Goal: Task Accomplishment & Management: Manage account settings

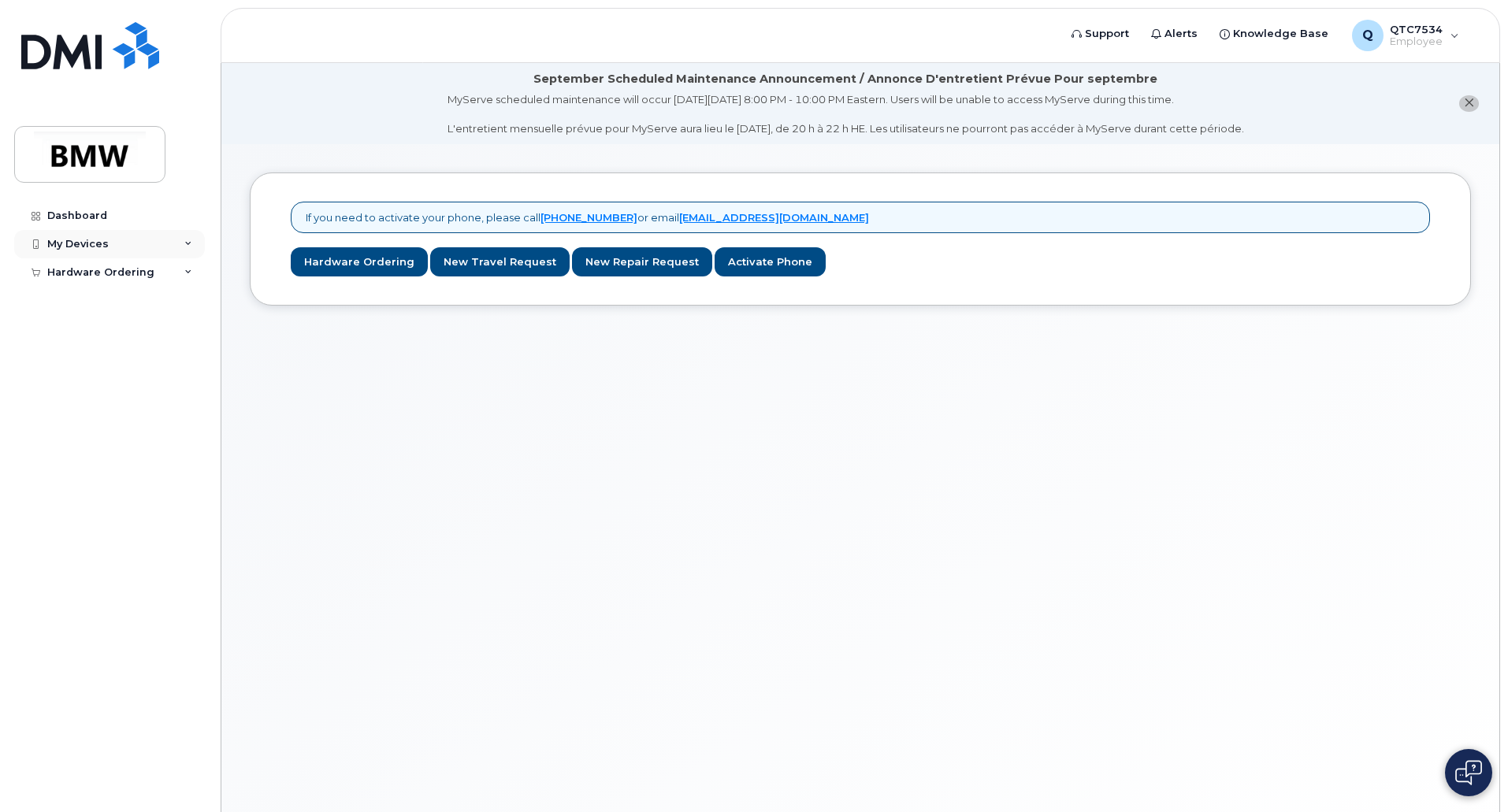
click at [176, 240] on div "My Devices" at bounding box center [109, 245] width 190 height 29
click at [111, 277] on div "Add Device" at bounding box center [85, 273] width 62 height 14
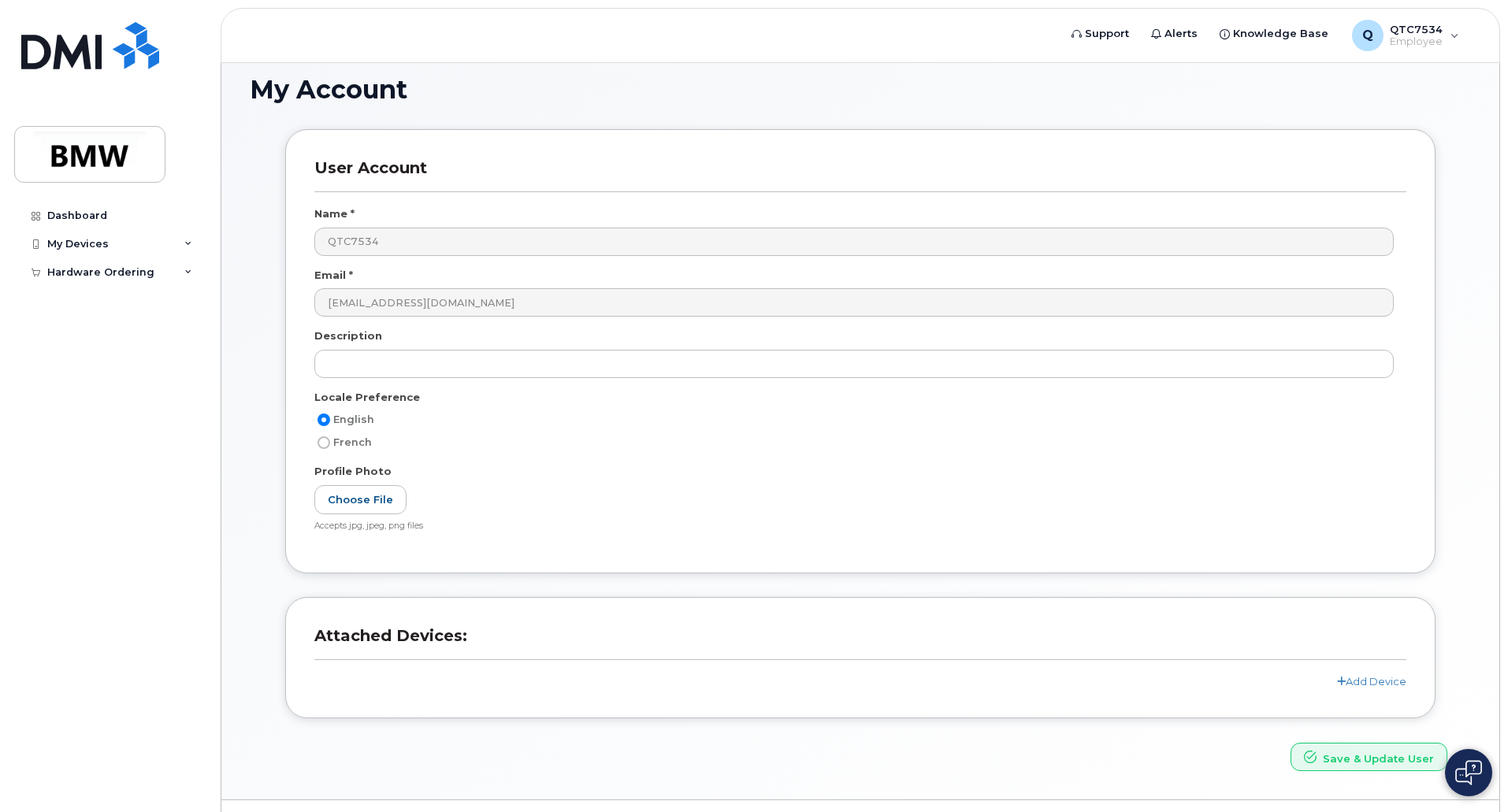
scroll to position [135, 0]
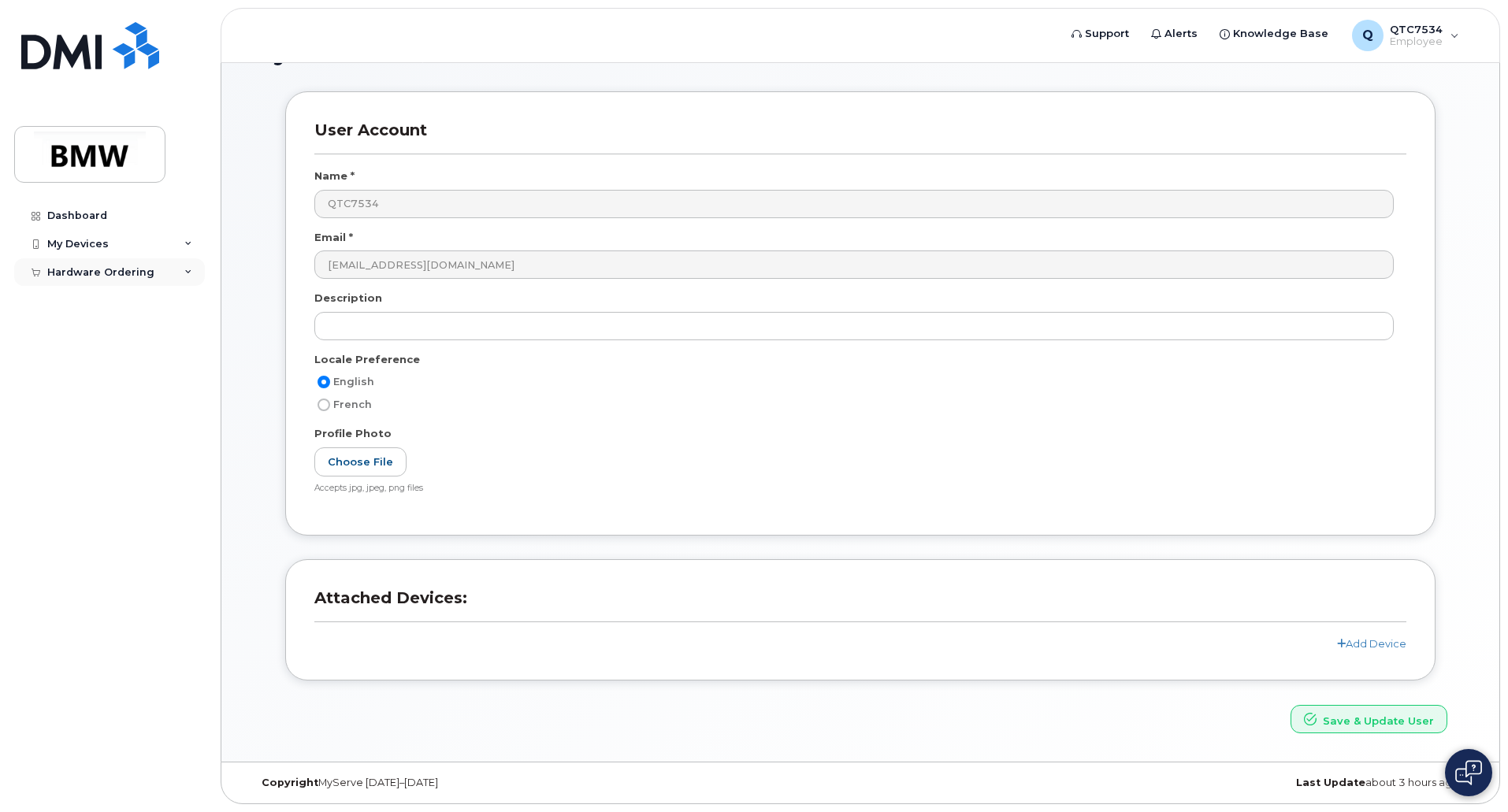
click at [189, 272] on icon at bounding box center [188, 272] width 8 height 8
click at [186, 241] on icon at bounding box center [188, 244] width 8 height 8
click at [738, 551] on div "User Account Name * QTC7534 Email * [EMAIL_ADDRESS][DOMAIN_NAME] Description Lo…" at bounding box center [860, 326] width 1174 height 468
click at [1355, 643] on link "Add Device" at bounding box center [1371, 644] width 69 height 12
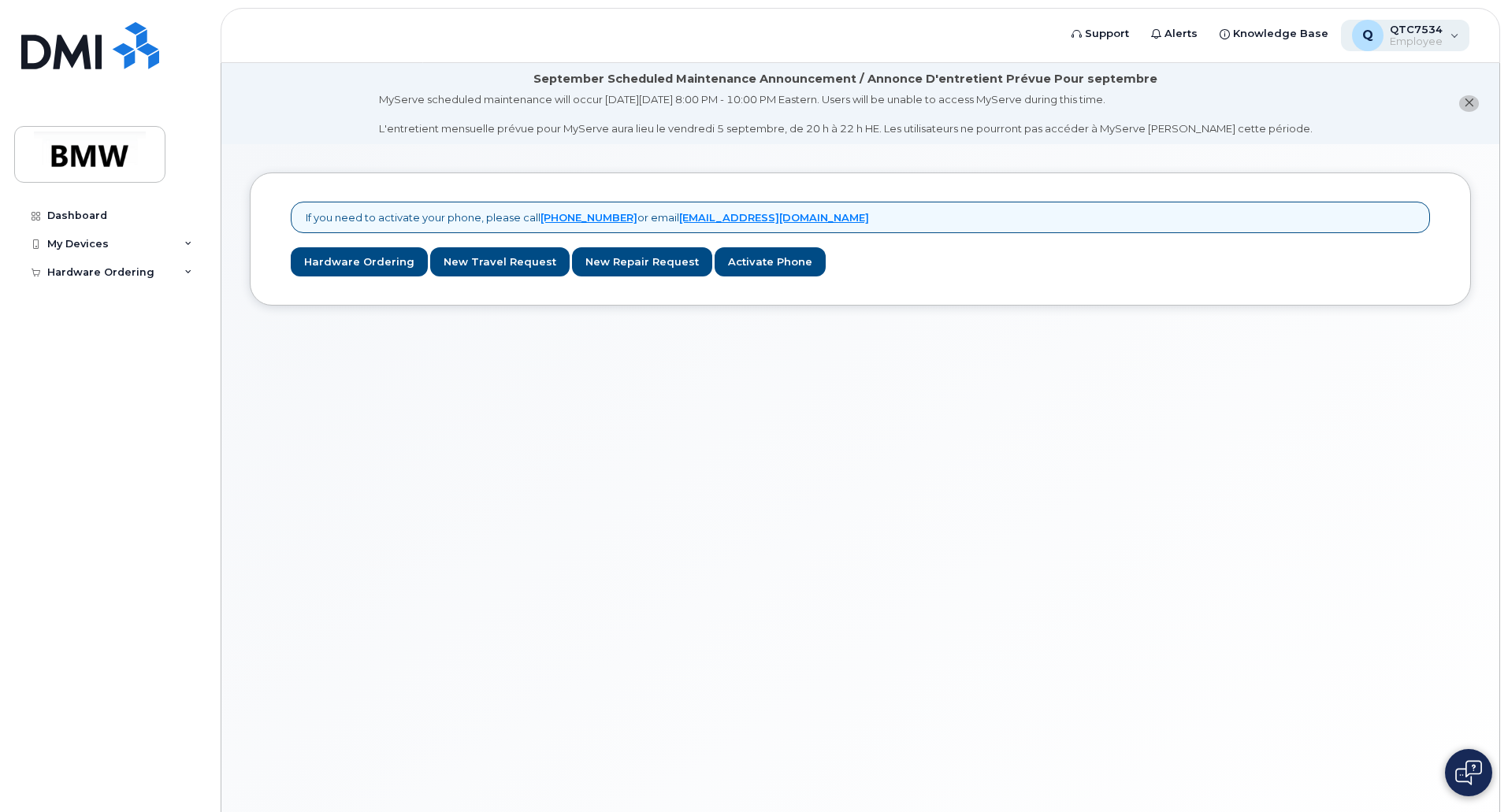
click at [1445, 30] on div "Q QTC7534 Employee" at bounding box center [1406, 35] width 129 height 31
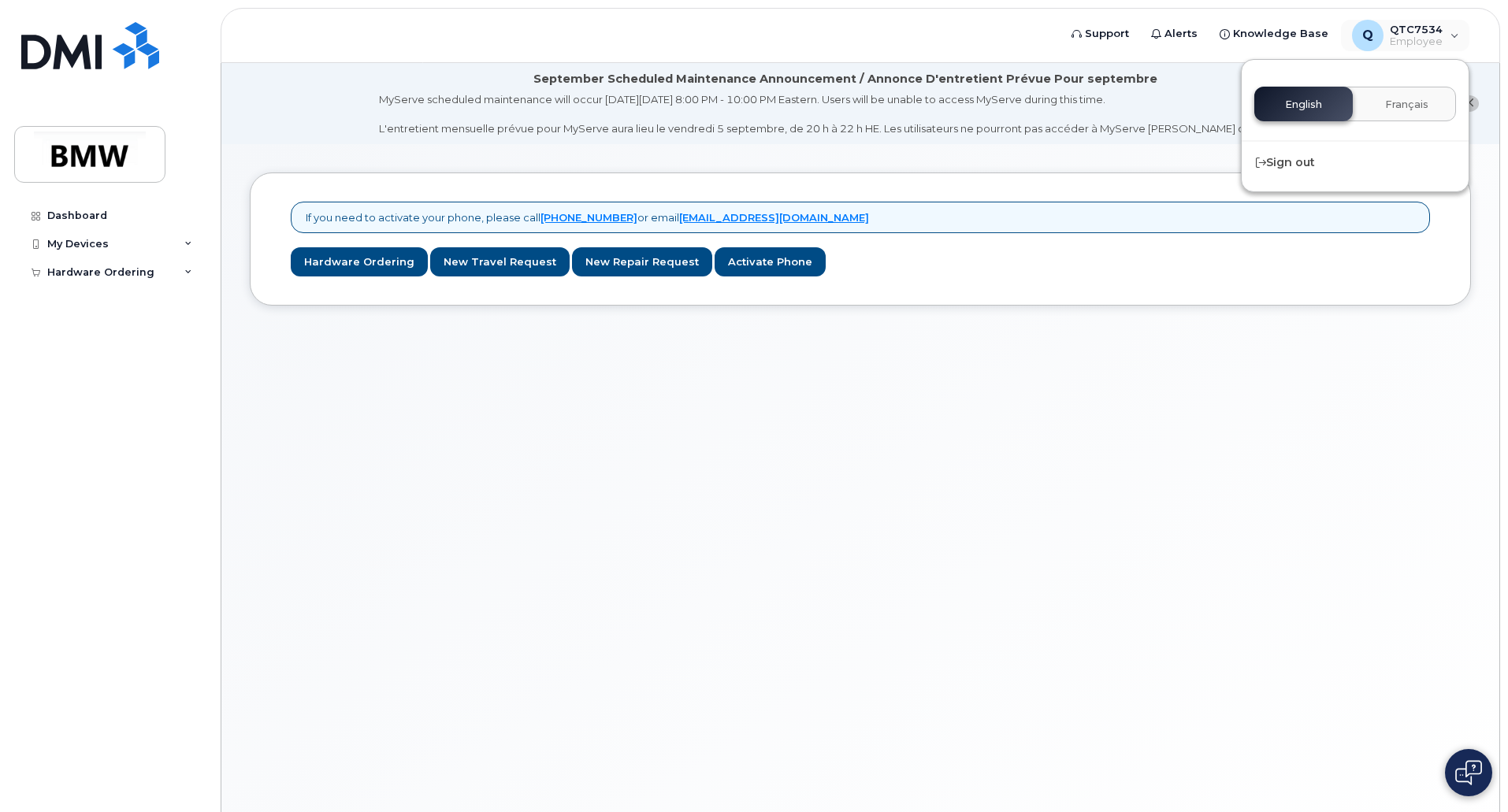
click at [1296, 405] on div "If you need to activate your phone, please call 1-877-689-8289 or email noreply…" at bounding box center [861, 497] width 1278 height 706
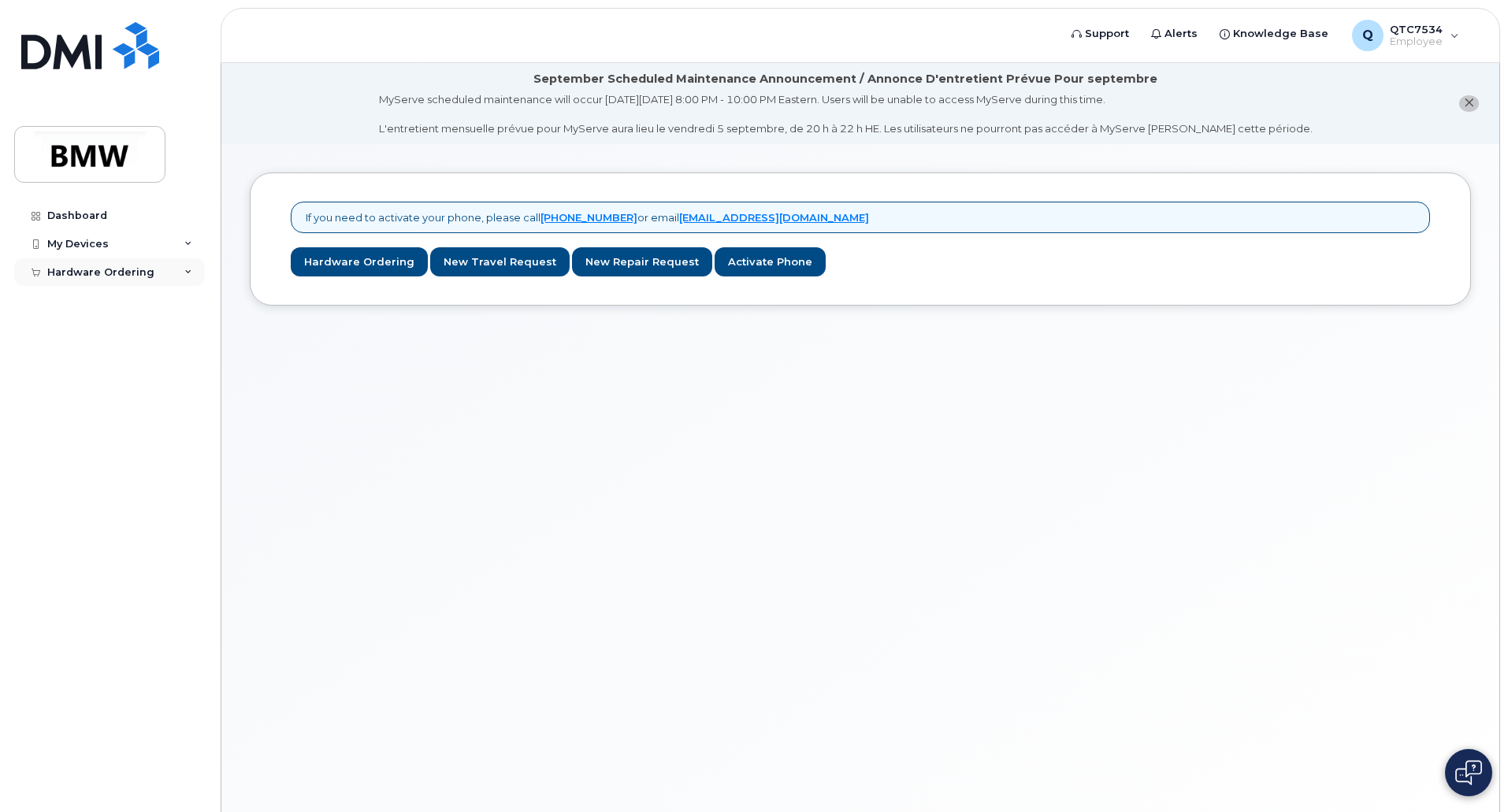
click at [185, 270] on icon at bounding box center [188, 272] width 8 height 8
click at [185, 244] on icon at bounding box center [188, 244] width 8 height 8
click at [185, 303] on icon at bounding box center [188, 303] width 8 height 8
